Goal: Transaction & Acquisition: Purchase product/service

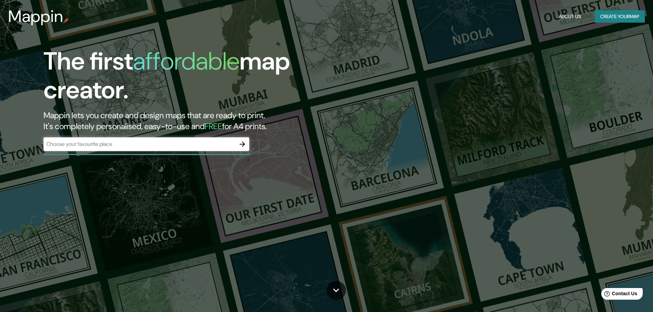
click at [175, 149] on div "​" at bounding box center [147, 144] width 206 height 14
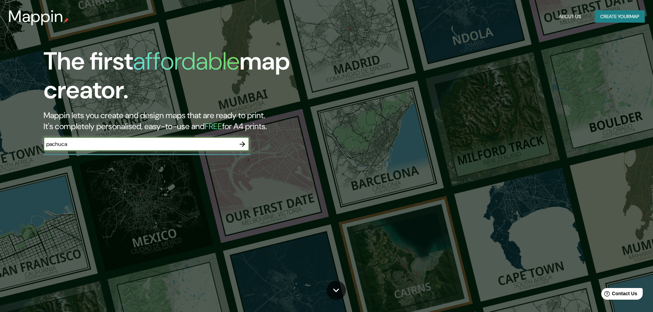
type input "pachuca"
click at [606, 15] on button "Create your map" at bounding box center [620, 16] width 50 height 13
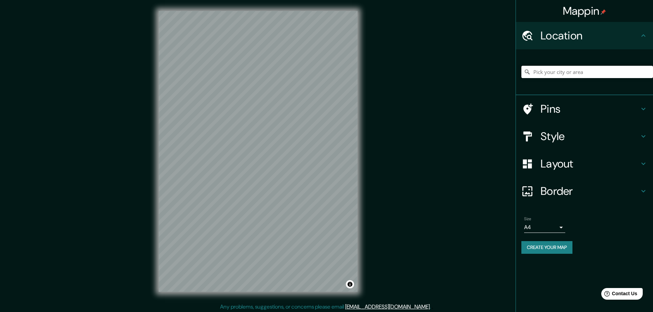
click at [554, 77] on input "Pick your city or area" at bounding box center [587, 72] width 132 height 12
click at [564, 134] on h4 "Style" at bounding box center [590, 137] width 99 height 14
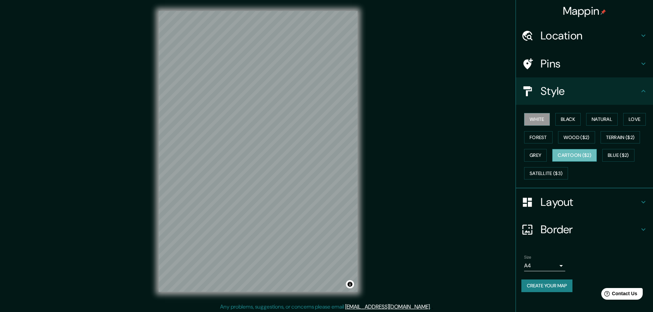
click at [581, 155] on button "Cartoon ($2)" at bounding box center [574, 155] width 45 height 13
click at [613, 117] on button "Natural" at bounding box center [602, 119] width 32 height 13
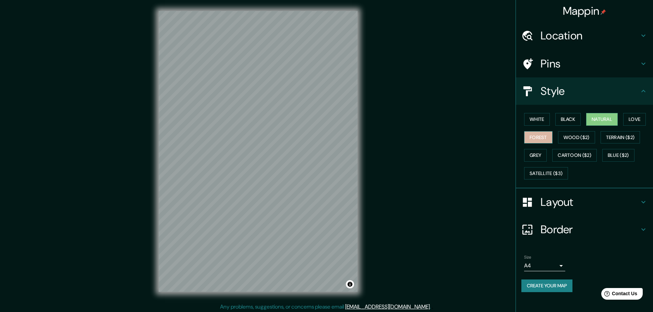
drag, startPoint x: 530, startPoint y: 138, endPoint x: 533, endPoint y: 136, distance: 3.7
click at [530, 138] on button "Forest" at bounding box center [538, 137] width 28 height 13
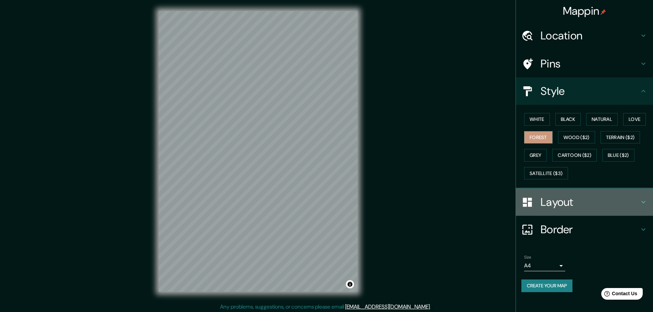
click at [577, 204] on h4 "Layout" at bounding box center [590, 202] width 99 height 14
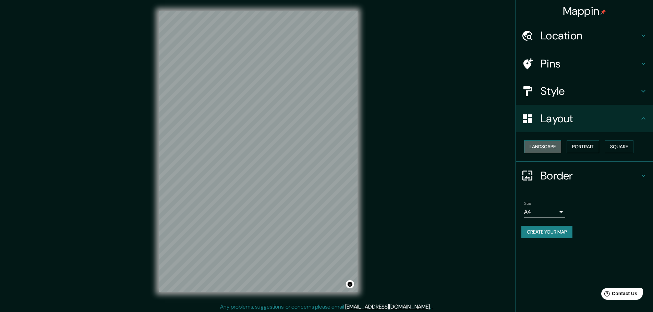
click at [545, 143] on button "Landscape" at bounding box center [542, 147] width 37 height 13
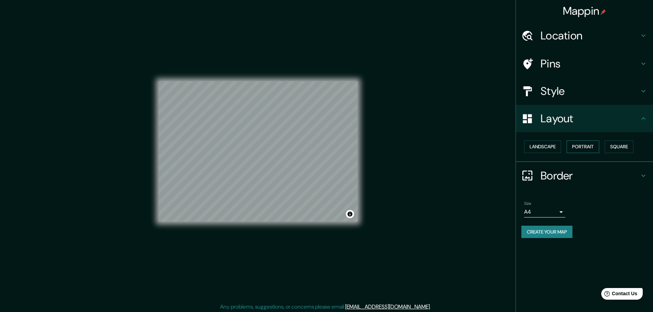
click at [576, 145] on button "Portrait" at bounding box center [583, 147] width 33 height 13
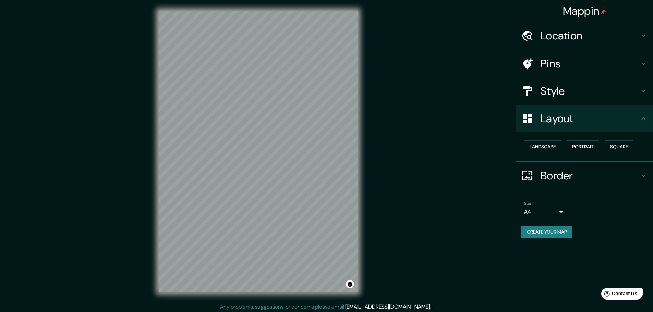
click at [604, 145] on div "Landscape [GEOGRAPHIC_DATA]" at bounding box center [587, 147] width 132 height 18
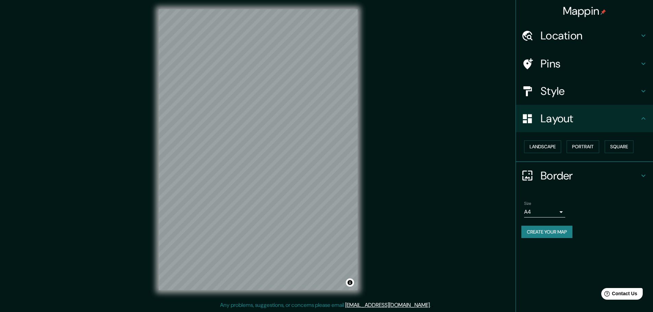
click at [543, 121] on h4 "Layout" at bounding box center [590, 119] width 99 height 14
click at [556, 97] on h4 "Style" at bounding box center [590, 91] width 99 height 14
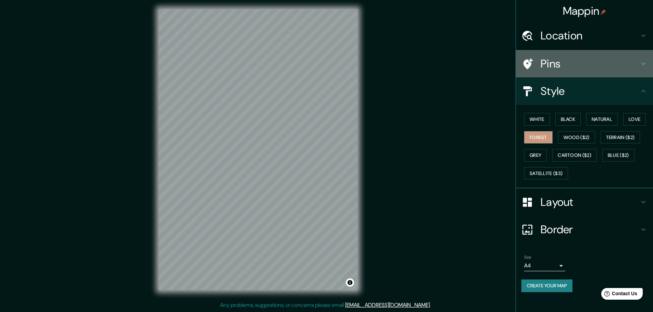
click at [575, 65] on h4 "Pins" at bounding box center [590, 64] width 99 height 14
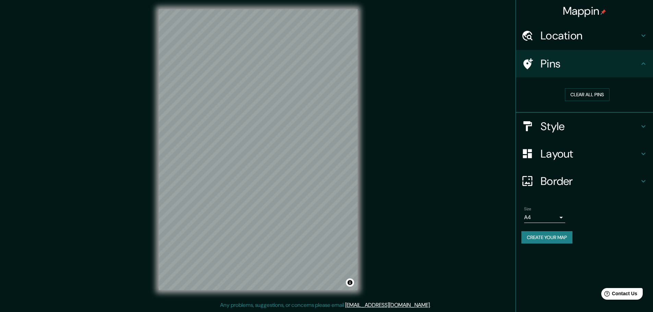
click at [561, 37] on h4 "Location" at bounding box center [590, 36] width 99 height 14
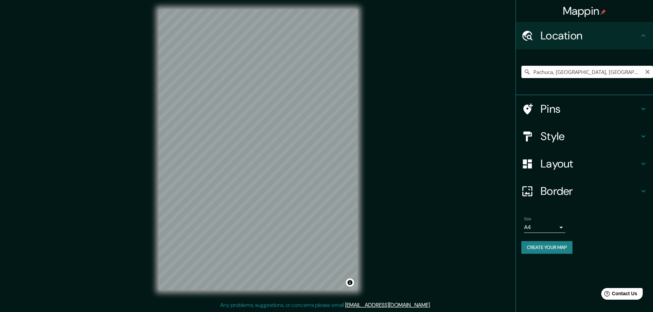
click at [560, 72] on input "Pachuca, [GEOGRAPHIC_DATA], [GEOGRAPHIC_DATA]" at bounding box center [587, 72] width 132 height 12
click at [595, 73] on input "Pachuca, [GEOGRAPHIC_DATA], [GEOGRAPHIC_DATA]" at bounding box center [587, 72] width 132 height 12
drag, startPoint x: 590, startPoint y: 72, endPoint x: 563, endPoint y: 71, distance: 26.4
click at [554, 73] on input "Pachuca, [GEOGRAPHIC_DATA], [GEOGRAPHIC_DATA]" at bounding box center [587, 72] width 132 height 12
click at [545, 145] on div "Style" at bounding box center [584, 136] width 137 height 27
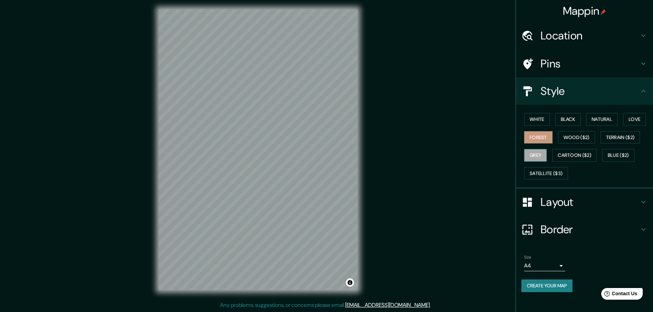
click at [537, 153] on button "Grey" at bounding box center [535, 155] width 23 height 13
click at [589, 156] on button "Cartoon ($2)" at bounding box center [574, 155] width 45 height 13
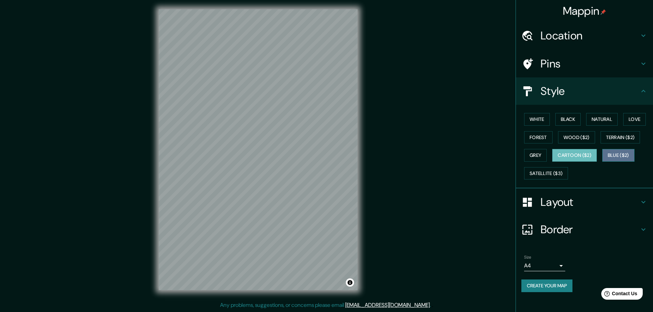
click at [611, 154] on button "Blue ($2)" at bounding box center [618, 155] width 32 height 13
click at [543, 177] on button "Satellite ($3)" at bounding box center [546, 173] width 44 height 13
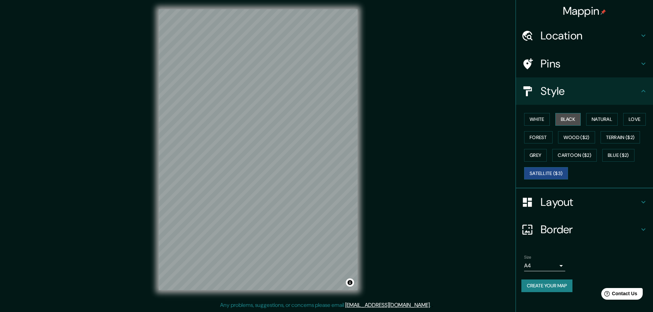
click at [562, 120] on button "Black" at bounding box center [568, 119] width 26 height 13
click at [545, 114] on button "White" at bounding box center [537, 119] width 26 height 13
click at [541, 155] on button "Grey" at bounding box center [535, 155] width 23 height 13
click at [552, 179] on button "Satellite ($3)" at bounding box center [546, 173] width 44 height 13
click at [544, 121] on button "White" at bounding box center [537, 119] width 26 height 13
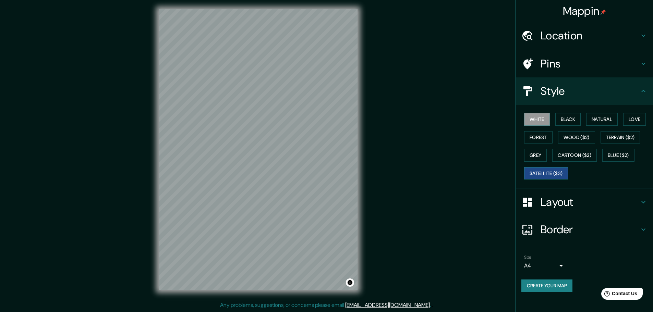
click at [544, 177] on button "Satellite ($3)" at bounding box center [546, 173] width 44 height 13
click at [596, 119] on button "Natural" at bounding box center [602, 119] width 32 height 13
click at [568, 119] on button "Black" at bounding box center [568, 119] width 26 height 13
click at [540, 120] on button "White" at bounding box center [537, 119] width 26 height 13
click at [639, 122] on button "Love" at bounding box center [634, 119] width 23 height 13
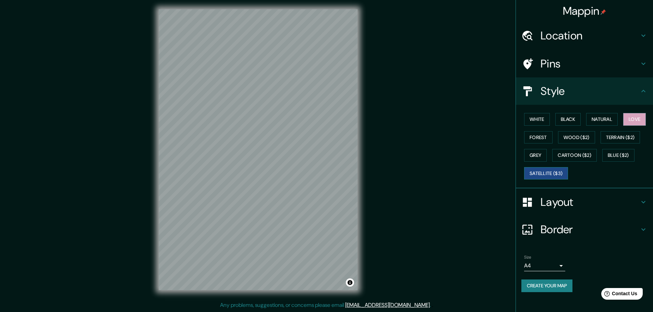
click at [540, 172] on button "Satellite ($3)" at bounding box center [546, 173] width 44 height 13
click at [638, 118] on button "Love" at bounding box center [634, 119] width 23 height 13
click at [551, 68] on h4 "Pins" at bounding box center [590, 64] width 99 height 14
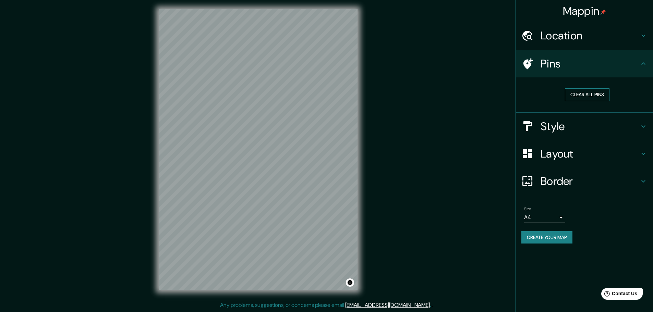
click at [582, 97] on button "Clear all pins" at bounding box center [587, 94] width 45 height 13
click at [583, 96] on button "Clear all pins" at bounding box center [587, 94] width 45 height 13
click at [532, 64] on icon at bounding box center [527, 64] width 12 height 12
click at [594, 94] on button "Clear all pins" at bounding box center [587, 94] width 45 height 13
click at [595, 100] on button "Clear all pins" at bounding box center [587, 94] width 45 height 13
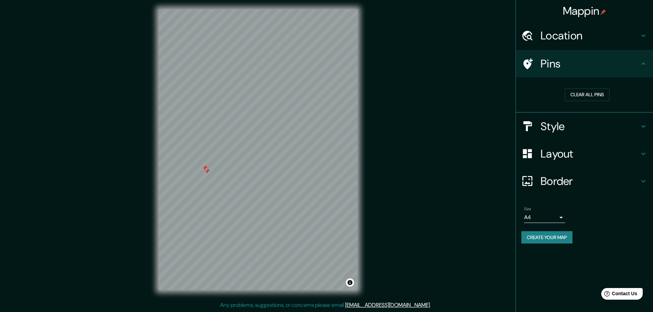
drag, startPoint x: 370, startPoint y: 40, endPoint x: 205, endPoint y: 169, distance: 209.8
click at [205, 169] on div at bounding box center [206, 171] width 5 height 5
click at [542, 35] on h4 "Location" at bounding box center [590, 36] width 99 height 14
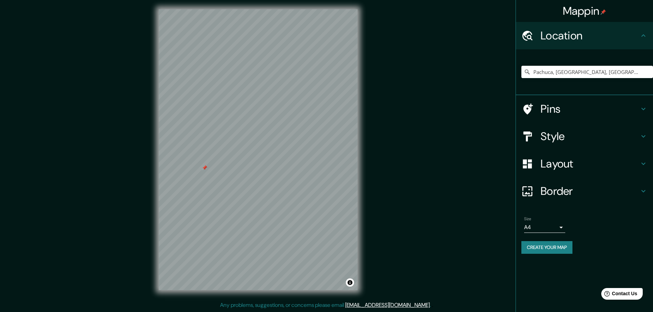
click at [540, 141] on div at bounding box center [530, 137] width 19 height 12
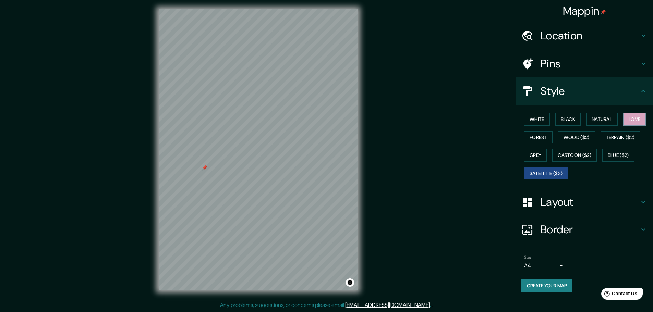
click at [537, 173] on button "Satellite ($3)" at bounding box center [546, 173] width 44 height 13
click at [547, 66] on h4 "Pins" at bounding box center [590, 64] width 99 height 14
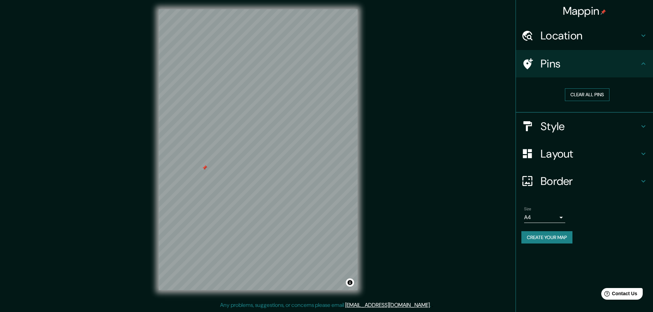
click at [573, 94] on button "Clear all pins" at bounding box center [587, 94] width 45 height 13
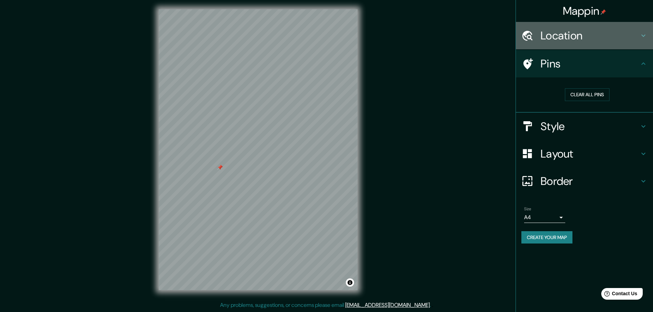
click at [573, 38] on h4 "Location" at bounding box center [590, 36] width 99 height 14
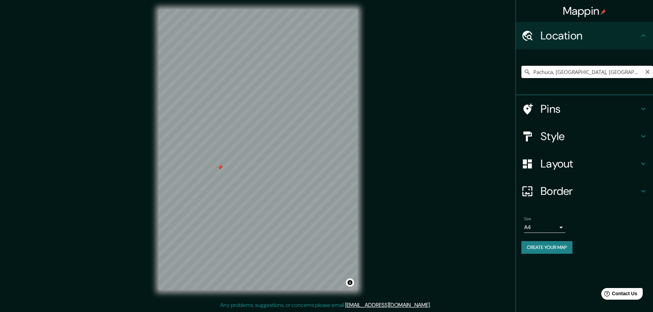
drag, startPoint x: 553, startPoint y: 74, endPoint x: 614, endPoint y: 76, distance: 60.7
click at [614, 76] on input "Pachuca, [GEOGRAPHIC_DATA], [GEOGRAPHIC_DATA]" at bounding box center [587, 72] width 132 height 12
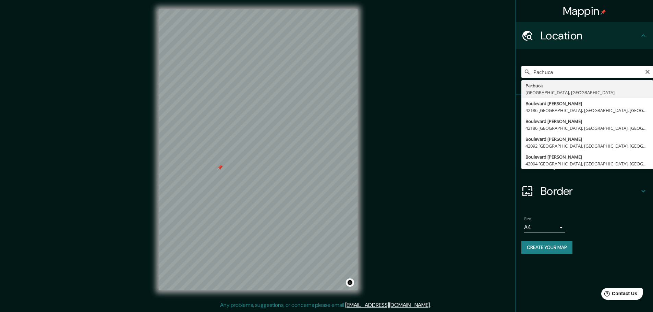
type input "Pachuca, [GEOGRAPHIC_DATA], [GEOGRAPHIC_DATA]"
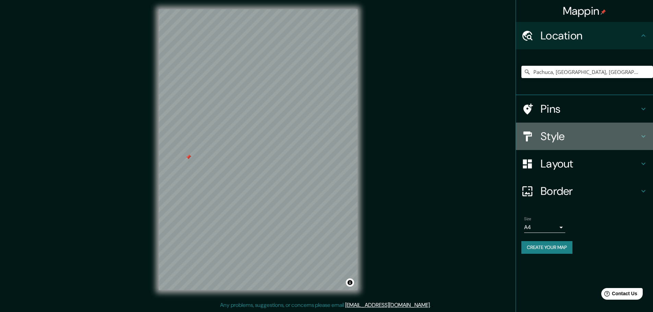
click at [548, 137] on h4 "Style" at bounding box center [590, 137] width 99 height 14
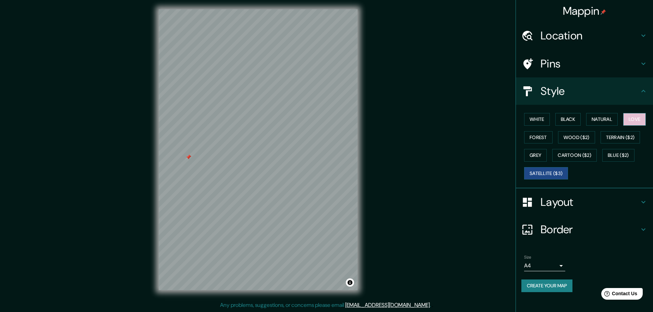
click at [636, 124] on button "Love" at bounding box center [634, 119] width 23 height 13
click at [553, 262] on body "Mappin Location [GEOGRAPHIC_DATA], [GEOGRAPHIC_DATA], [GEOGRAPHIC_DATA] Pins St…" at bounding box center [326, 154] width 653 height 312
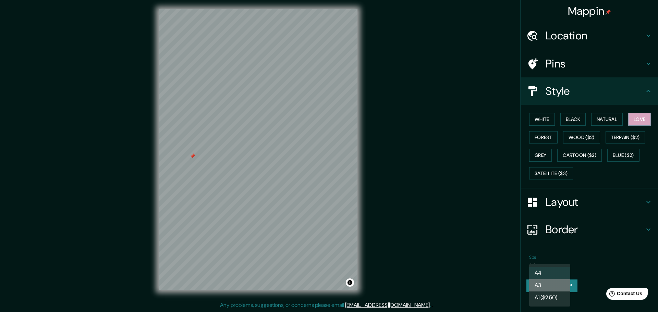
click at [554, 285] on li "A3" at bounding box center [549, 285] width 41 height 12
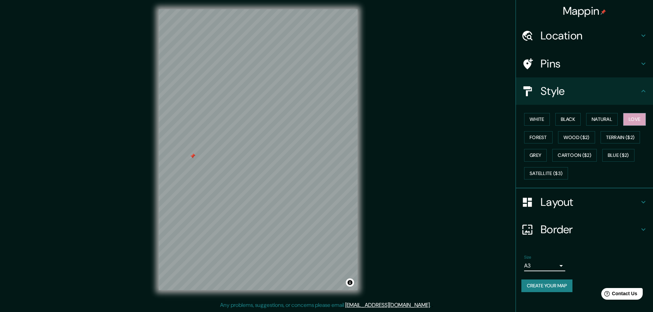
click at [556, 264] on body "Mappin Location [GEOGRAPHIC_DATA], [GEOGRAPHIC_DATA], [GEOGRAPHIC_DATA] Pins St…" at bounding box center [326, 154] width 653 height 312
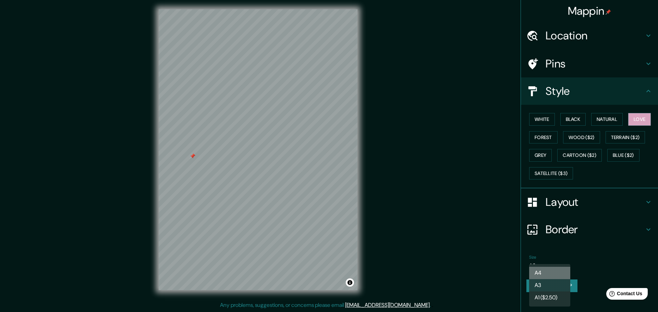
click at [546, 272] on li "A4" at bounding box center [549, 273] width 41 height 12
type input "single"
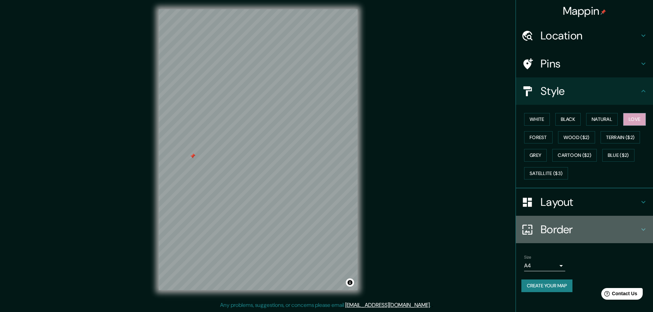
click at [558, 226] on h4 "Border" at bounding box center [590, 230] width 99 height 14
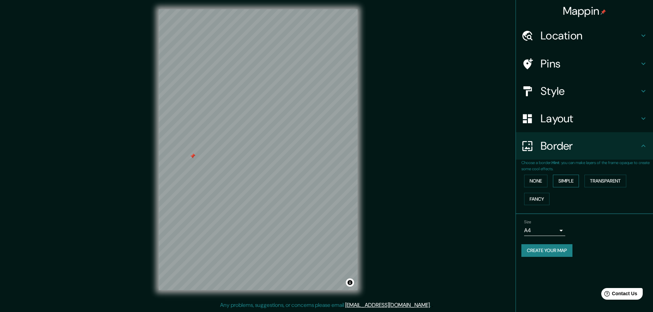
click at [567, 184] on button "Simple" at bounding box center [566, 181] width 26 height 13
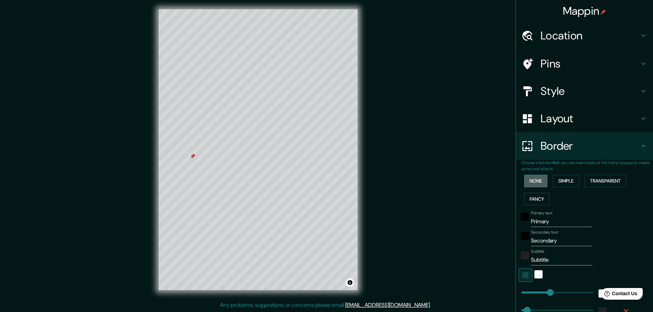
click at [534, 183] on button "None" at bounding box center [535, 181] width 23 height 13
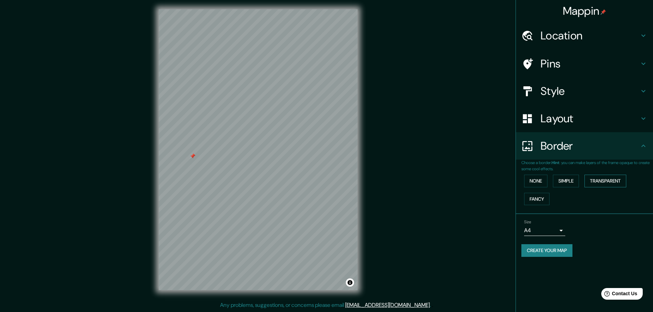
click at [601, 183] on button "Transparent" at bounding box center [605, 181] width 42 height 13
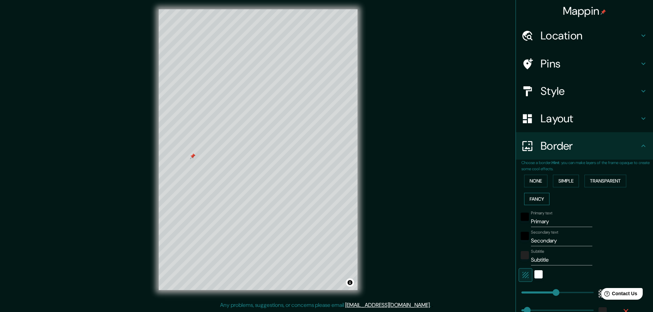
click at [532, 197] on button "Fancy" at bounding box center [536, 199] width 25 height 13
click at [531, 178] on button "None" at bounding box center [535, 181] width 23 height 13
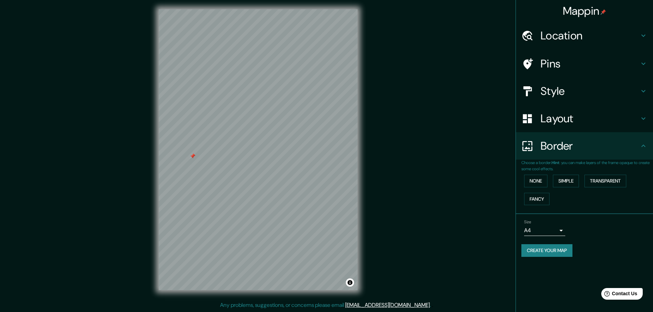
click at [561, 120] on h4 "Layout" at bounding box center [590, 119] width 99 height 14
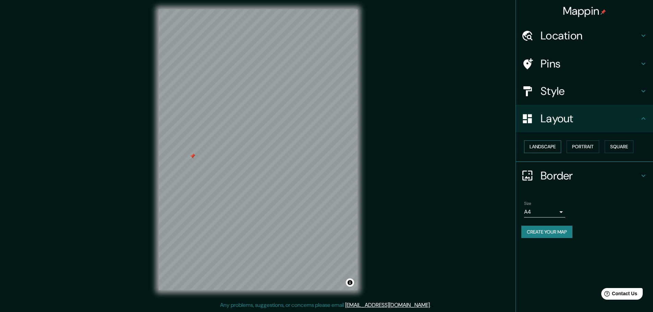
click at [554, 148] on button "Landscape" at bounding box center [542, 147] width 37 height 13
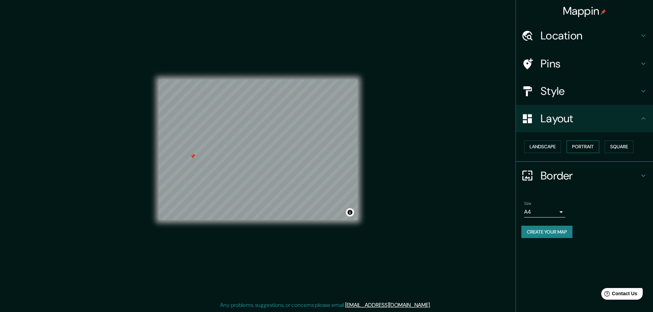
click at [580, 149] on button "Portrait" at bounding box center [583, 147] width 33 height 13
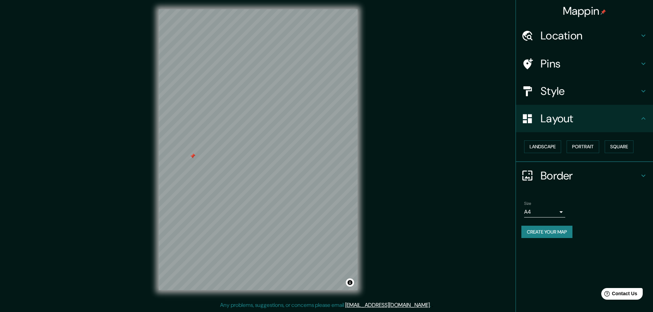
click at [606, 149] on div "Landscape [GEOGRAPHIC_DATA]" at bounding box center [587, 147] width 132 height 18
click at [615, 148] on button "Square" at bounding box center [619, 147] width 29 height 13
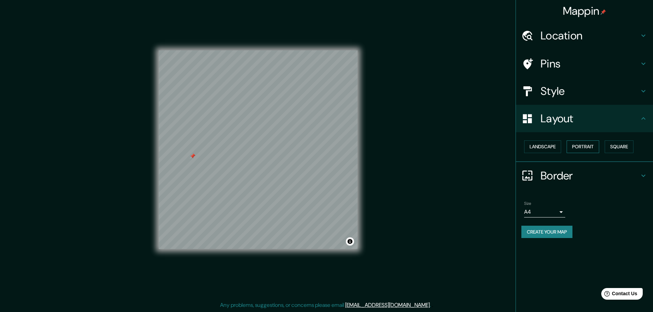
click at [591, 151] on button "Portrait" at bounding box center [583, 147] width 33 height 13
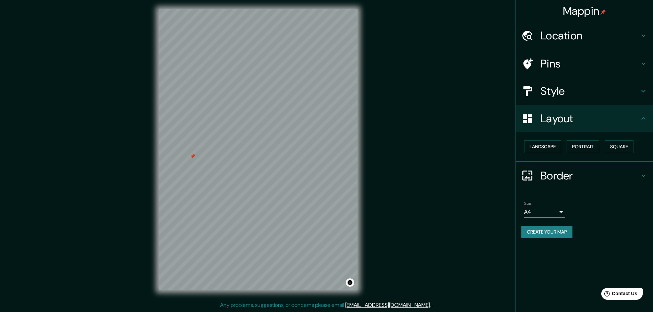
click at [555, 93] on h4 "Style" at bounding box center [590, 91] width 99 height 14
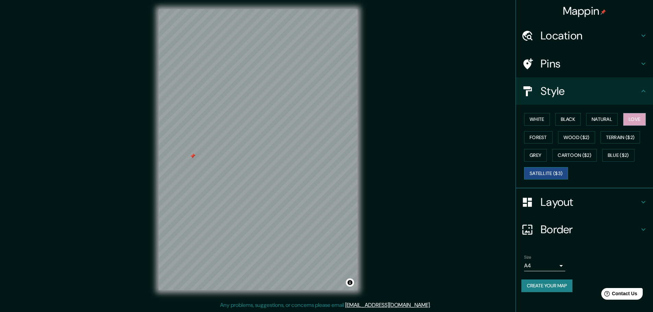
click at [548, 173] on button "Satellite ($3)" at bounding box center [546, 173] width 44 height 13
click at [639, 120] on button "Love" at bounding box center [634, 119] width 23 height 13
click at [563, 285] on button "Create your map" at bounding box center [546, 286] width 51 height 13
click at [556, 286] on button "Create your map" at bounding box center [546, 286] width 51 height 13
click at [557, 285] on button "Create your map" at bounding box center [546, 286] width 51 height 13
